Goal: Task Accomplishment & Management: Manage account settings

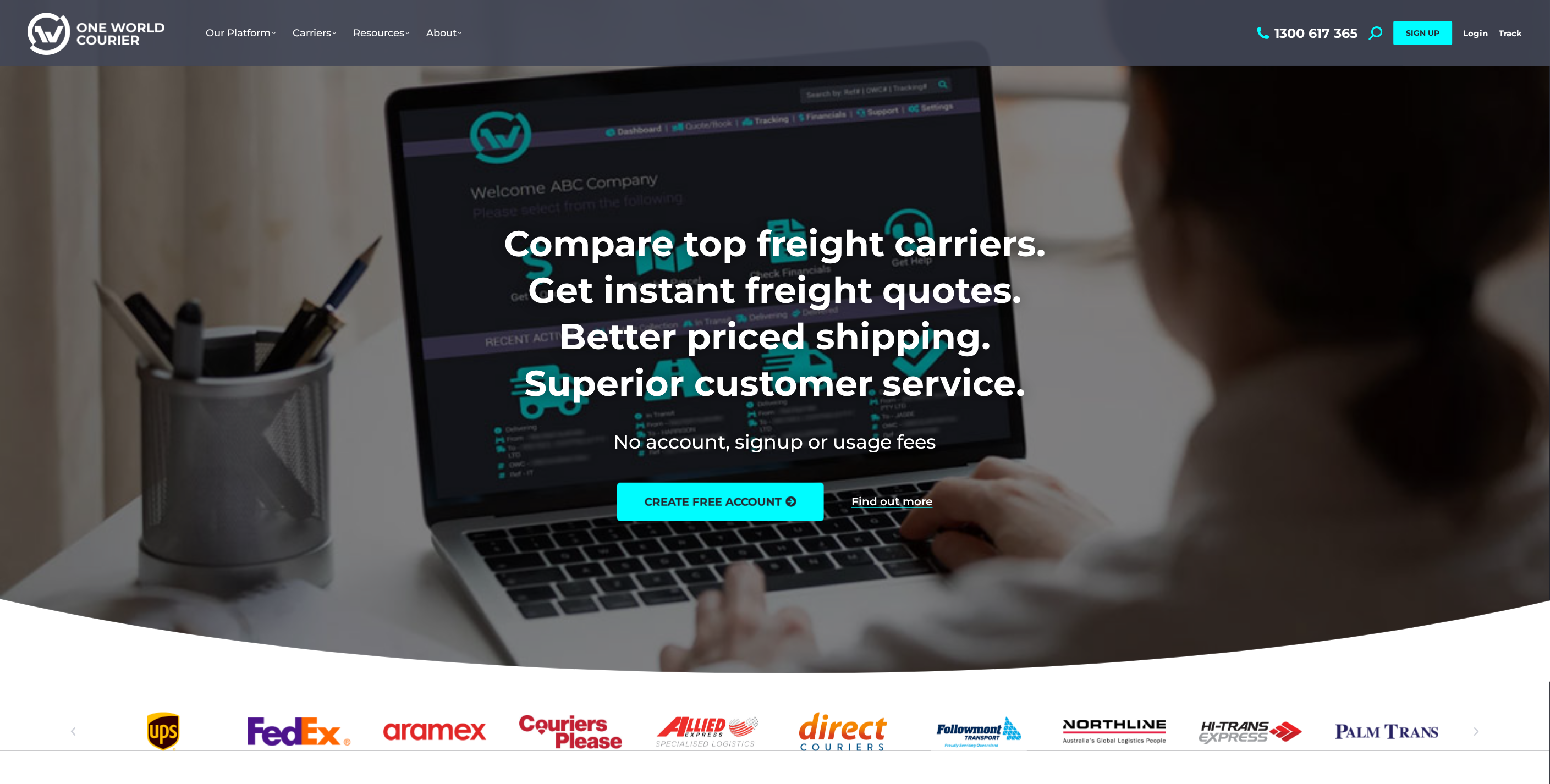
drag, startPoint x: 1472, startPoint y: 31, endPoint x: 1088, endPoint y: 79, distance: 387.0
click at [1472, 31] on link "Login" at bounding box center [1476, 33] width 25 height 10
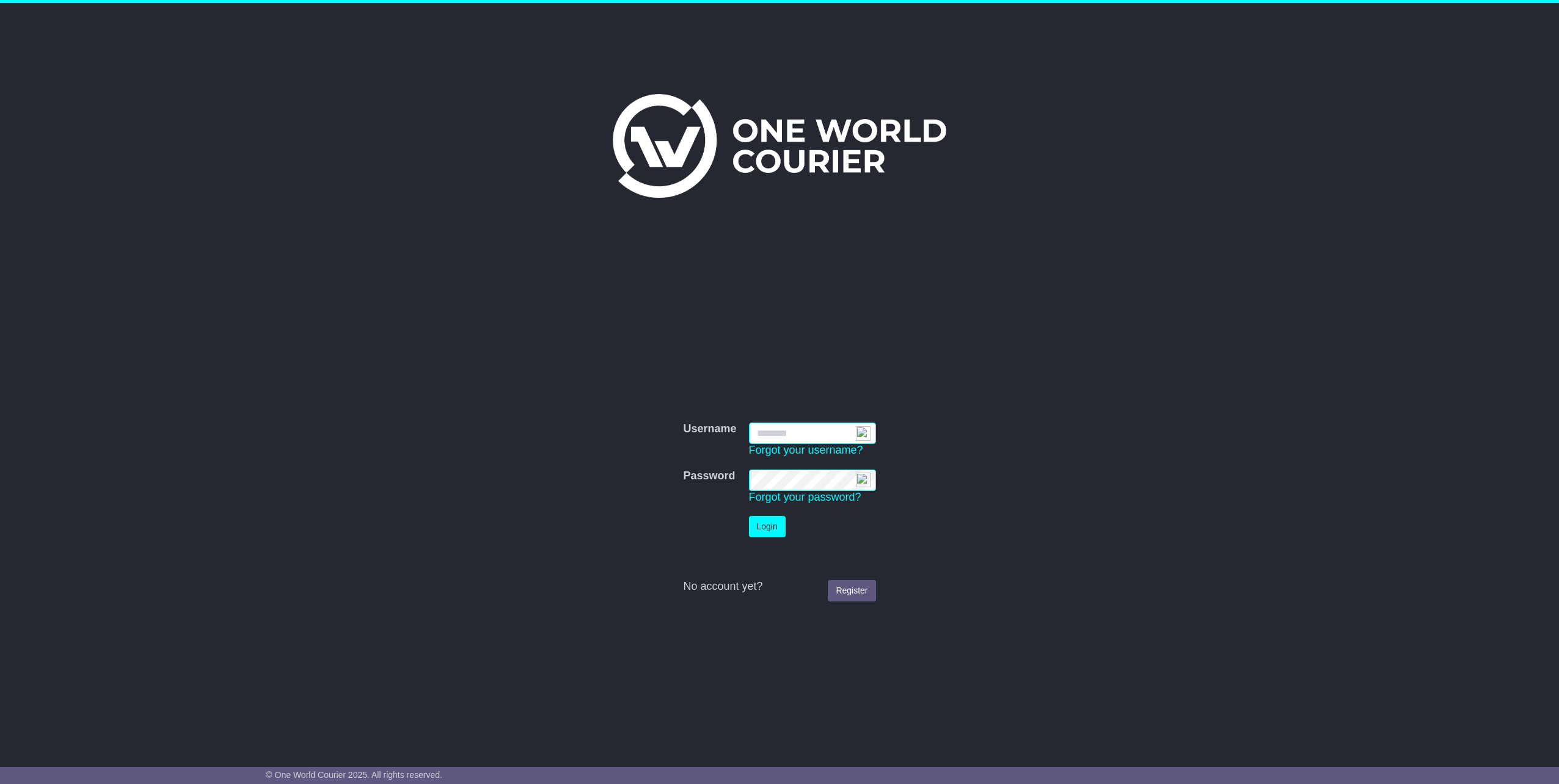
type input "**********"
click at [776, 523] on button "Login" at bounding box center [767, 527] width 36 height 21
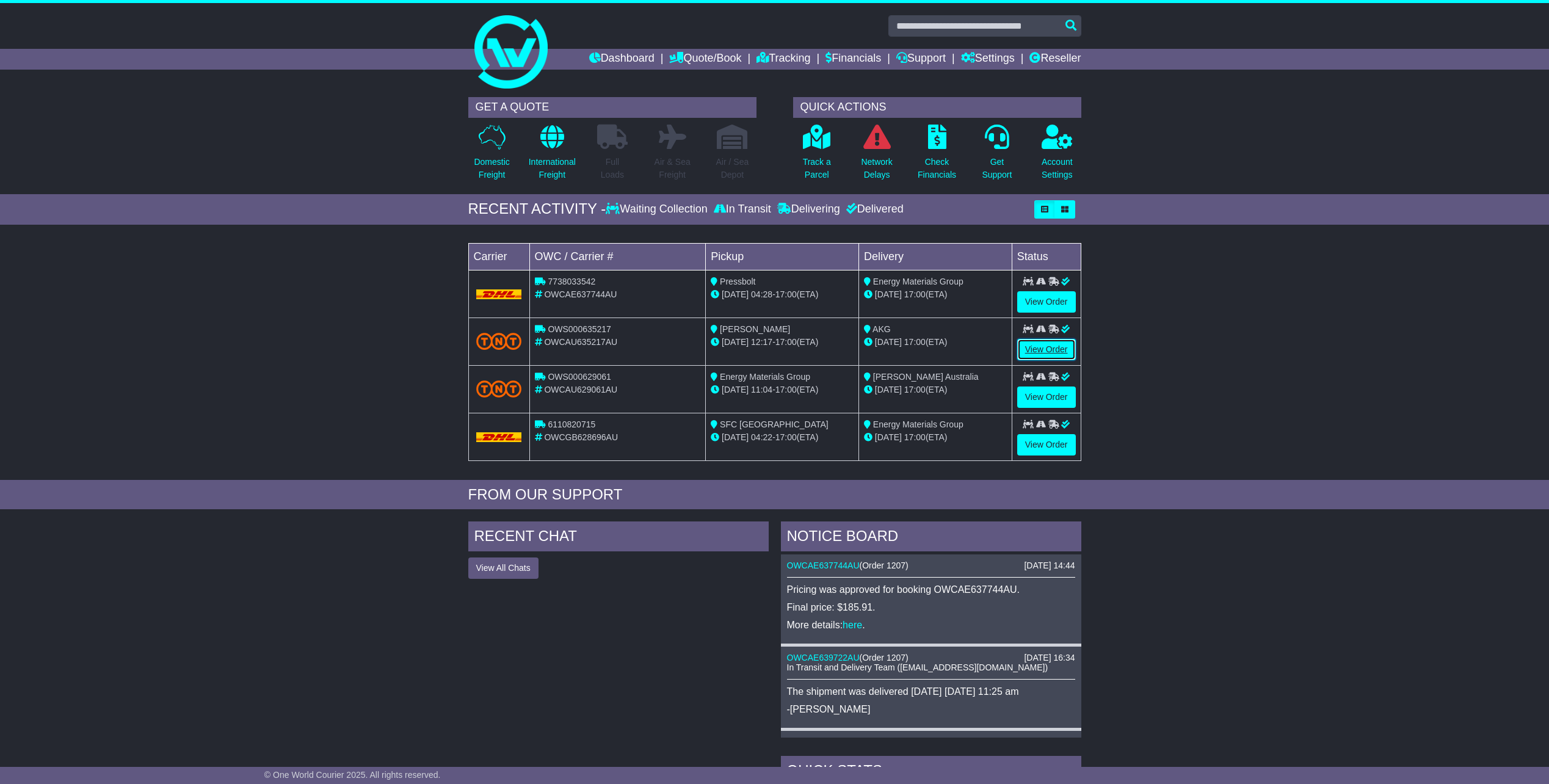
click at [1049, 354] on link "View Order" at bounding box center [1046, 350] width 58 height 21
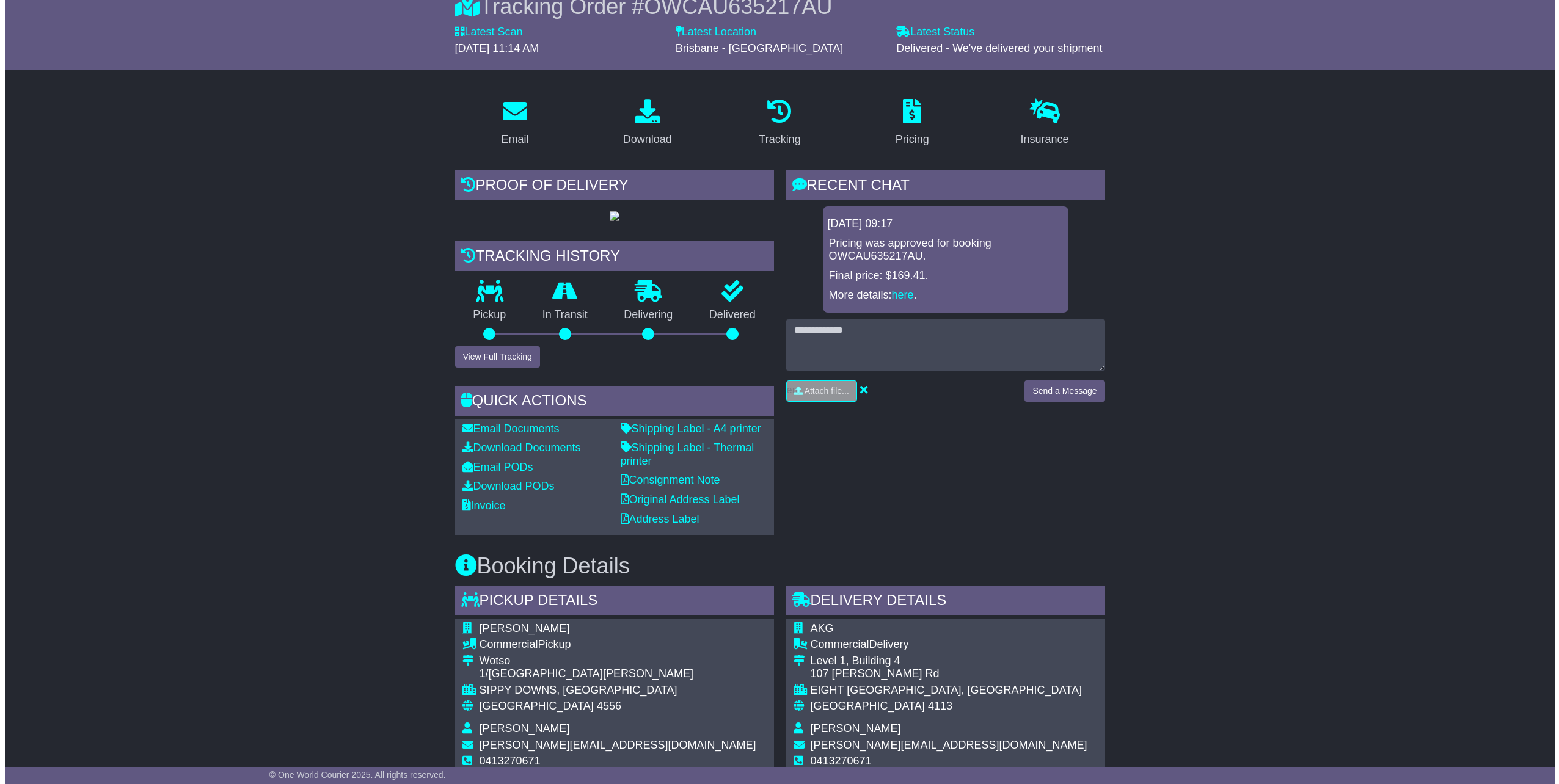
scroll to position [183, 0]
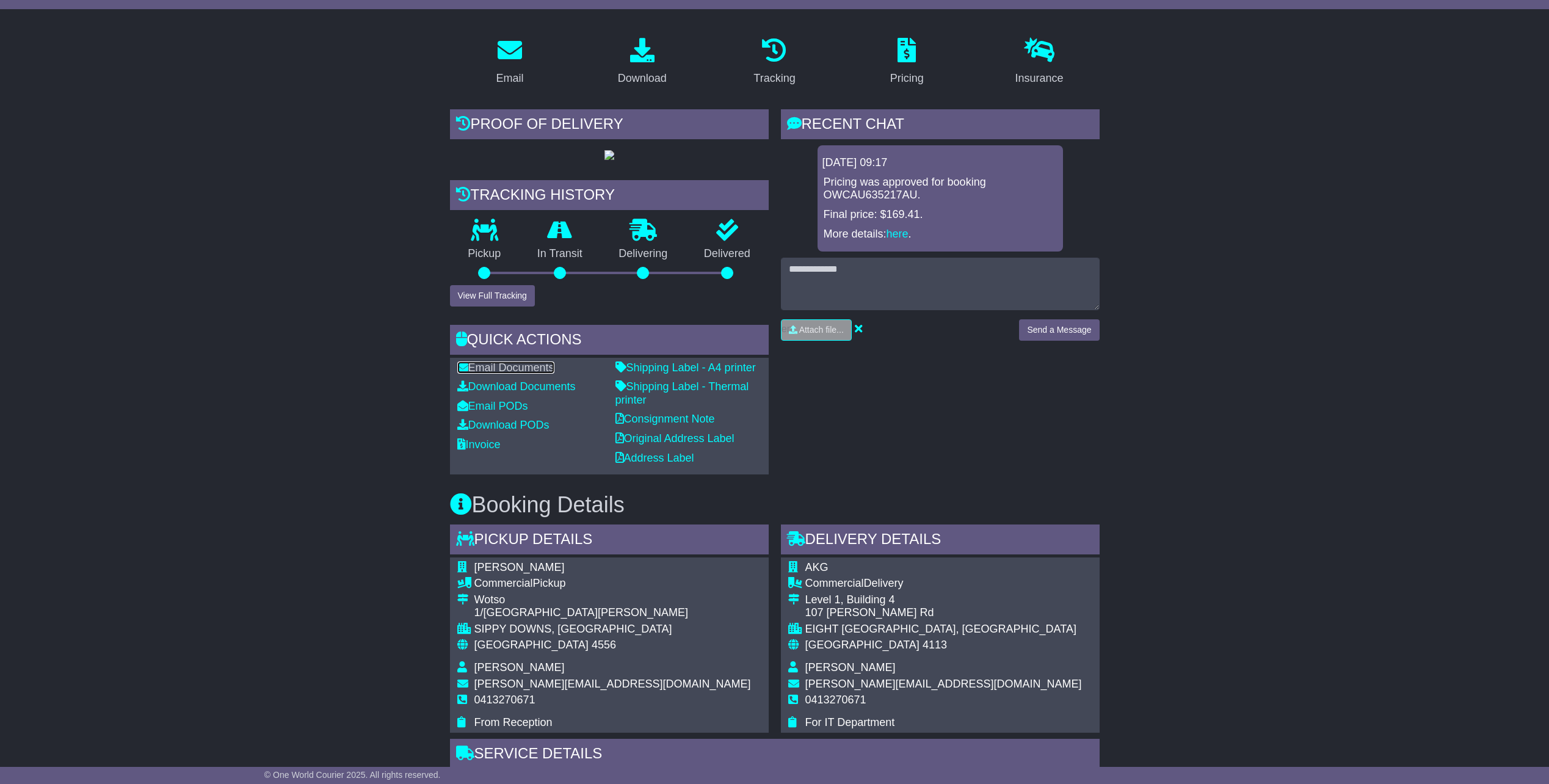
click at [520, 374] on link "Email Documents" at bounding box center [506, 367] width 97 height 12
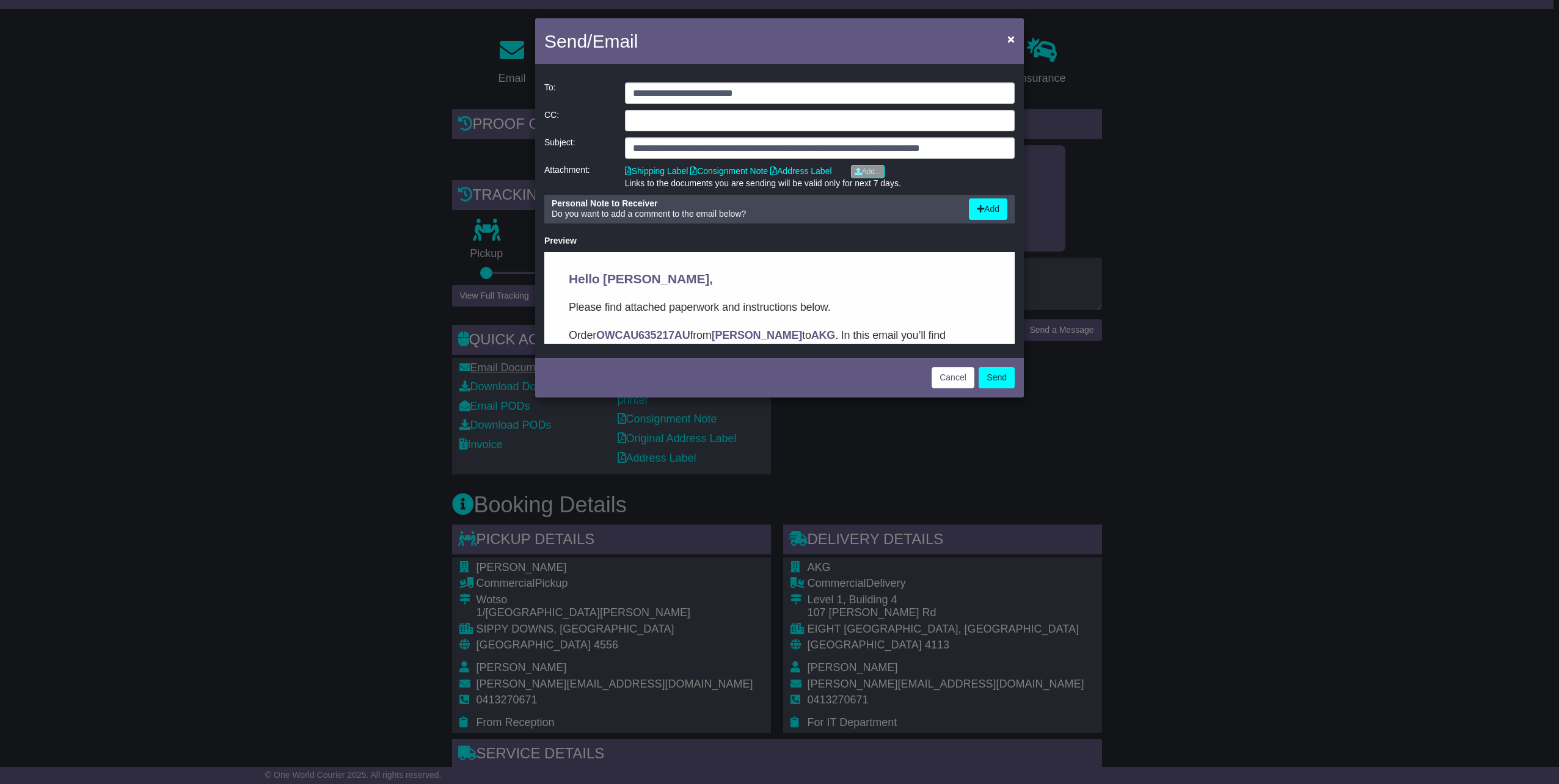
scroll to position [0, 0]
click at [999, 375] on button "Send" at bounding box center [996, 377] width 36 height 21
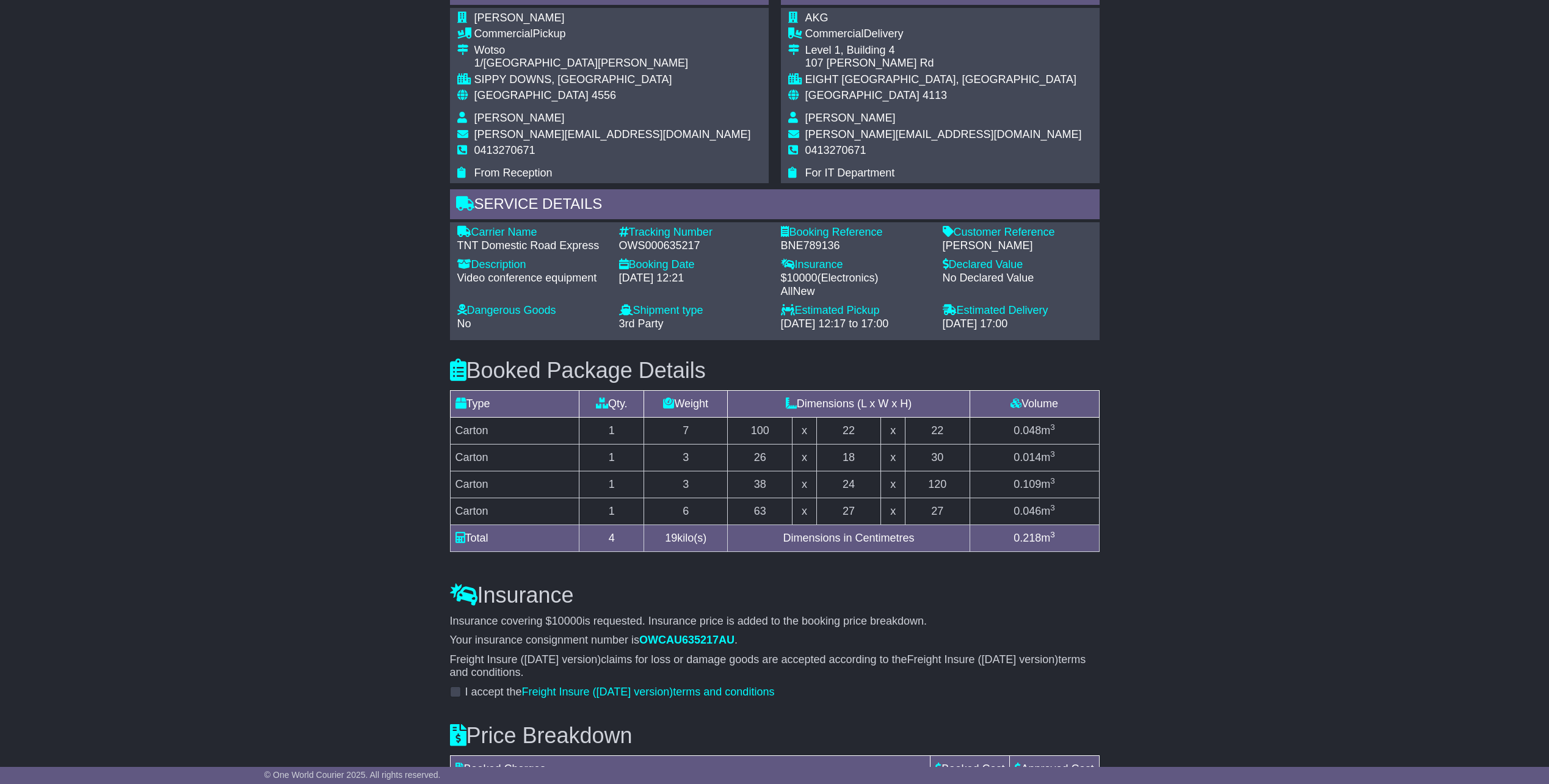
scroll to position [794, 0]
